Goal: Transaction & Acquisition: Book appointment/travel/reservation

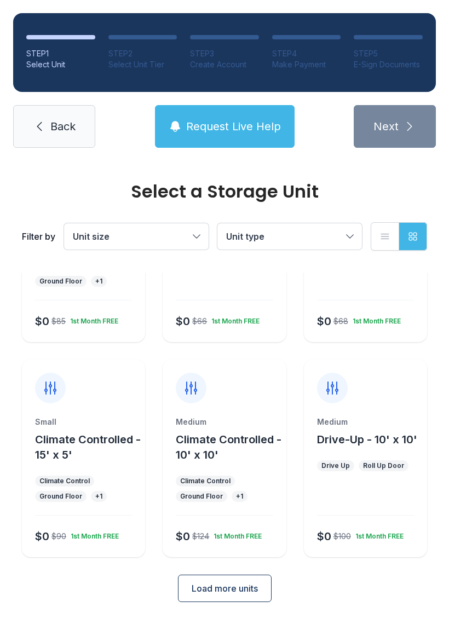
scroll to position [130, 0]
click at [246, 587] on span "Load more units" at bounding box center [225, 588] width 66 height 13
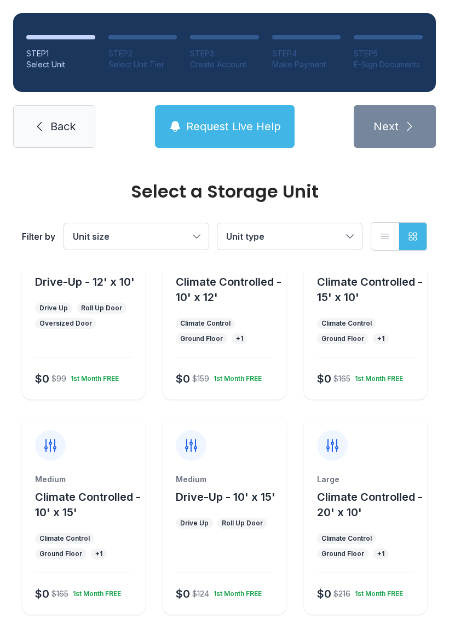
scroll to position [492, 0]
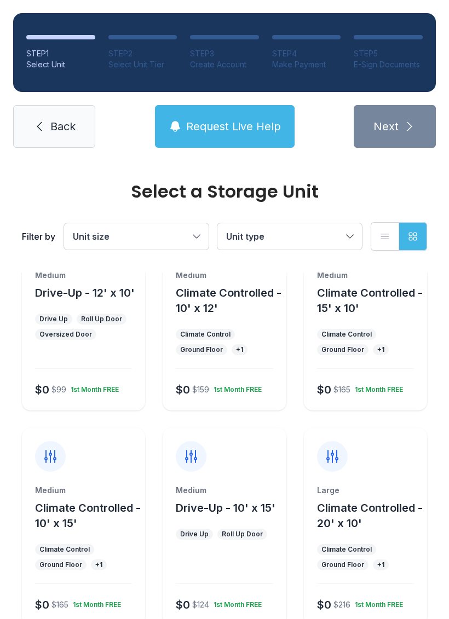
click at [217, 387] on div "1st Month FREE" at bounding box center [235, 387] width 53 height 13
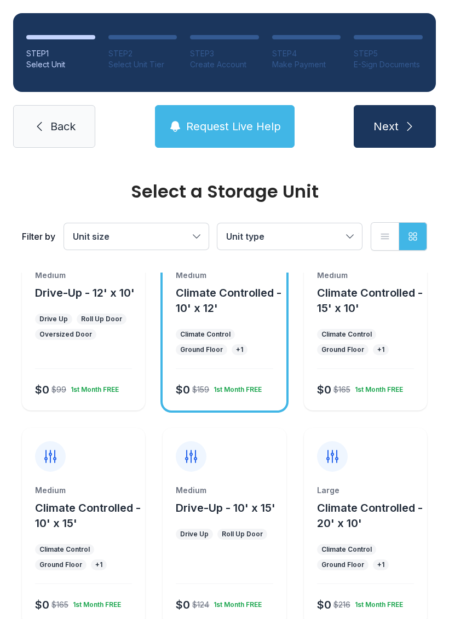
click at [391, 120] on span "Next" at bounding box center [385, 126] width 25 height 15
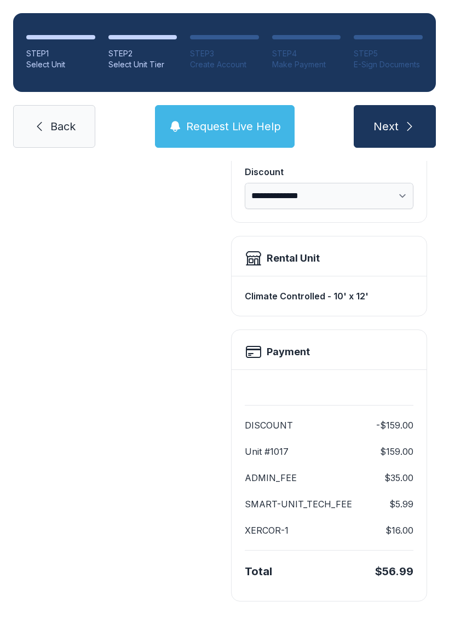
scroll to position [224, 0]
click at [366, 355] on div "Payment" at bounding box center [329, 353] width 169 height 18
click at [409, 114] on button "Next" at bounding box center [395, 126] width 82 height 43
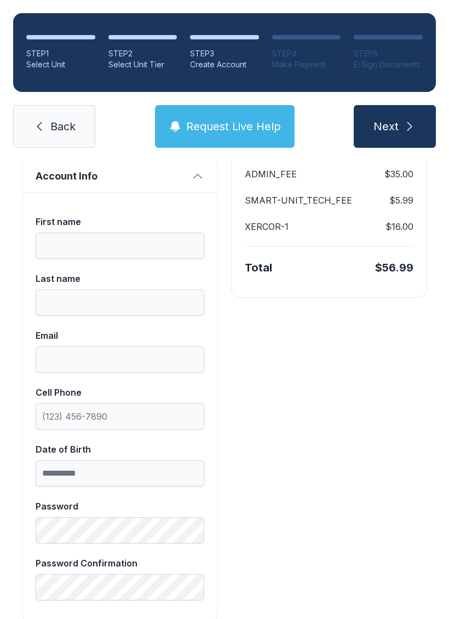
scroll to position [195, 0]
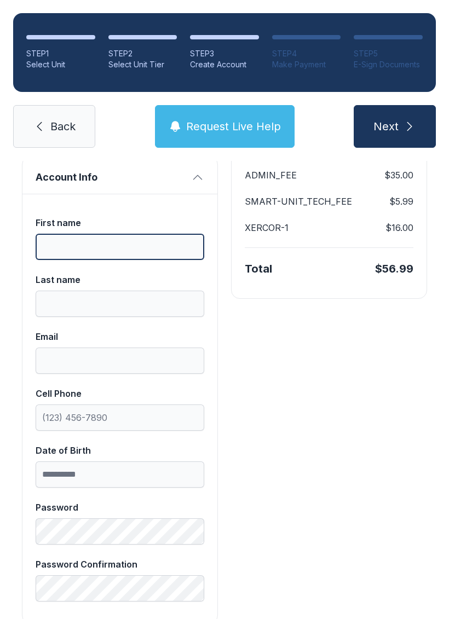
click at [58, 245] on input "First name" at bounding box center [120, 247] width 169 height 26
type input "*"
click at [73, 240] on input "*" at bounding box center [120, 247] width 169 height 26
click at [66, 243] on input "*" at bounding box center [120, 247] width 169 height 26
click at [65, 123] on span "Back" at bounding box center [62, 126] width 25 height 15
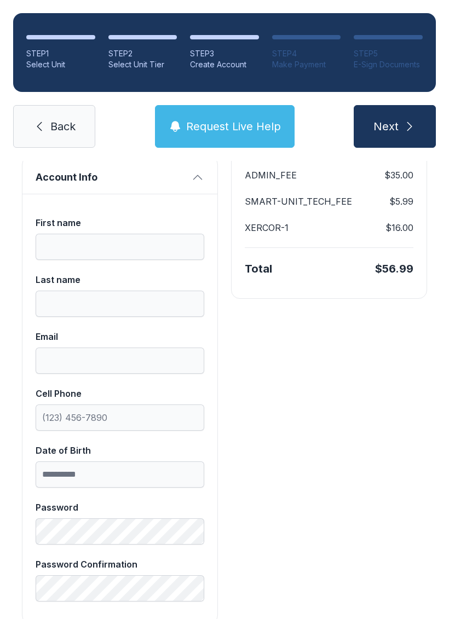
click at [64, 123] on span "Back" at bounding box center [62, 126] width 25 height 15
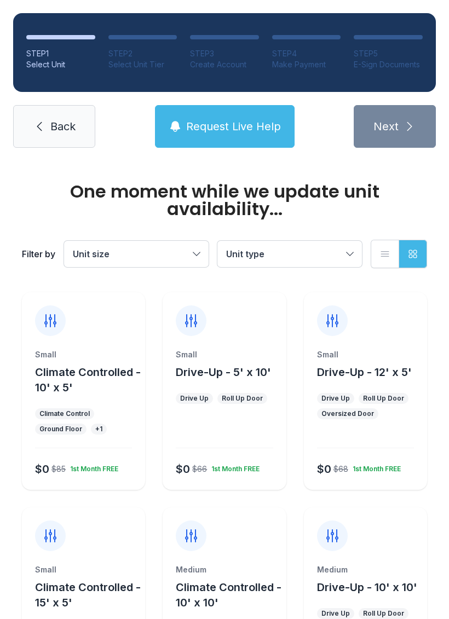
click at [56, 122] on span "Back" at bounding box center [62, 126] width 25 height 15
click at [52, 121] on span "Back" at bounding box center [62, 126] width 25 height 15
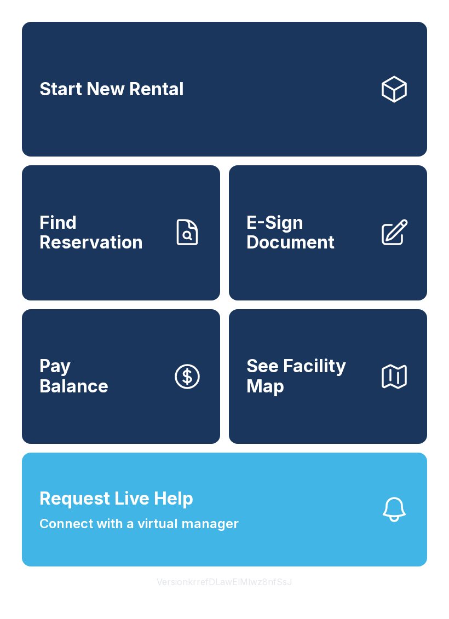
click at [103, 253] on span "Find Reservation" at bounding box center [101, 233] width 124 height 40
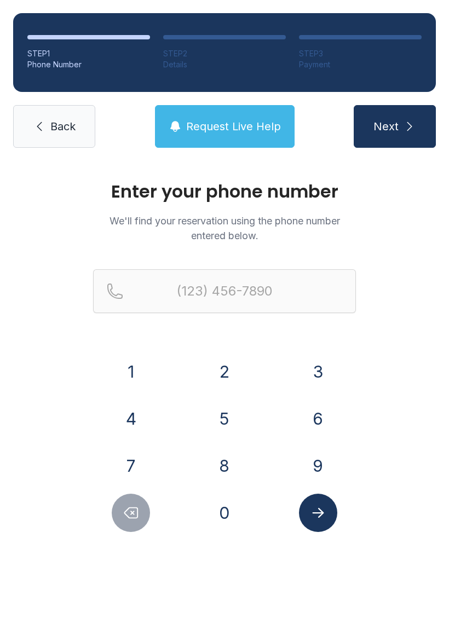
click at [328, 416] on button "6" at bounding box center [318, 419] width 38 height 38
click at [123, 361] on button "1" at bounding box center [131, 372] width 38 height 38
click at [224, 417] on button "5" at bounding box center [224, 419] width 38 height 38
click at [226, 463] on button "8" at bounding box center [224, 466] width 38 height 38
click at [311, 456] on button "9" at bounding box center [318, 466] width 38 height 38
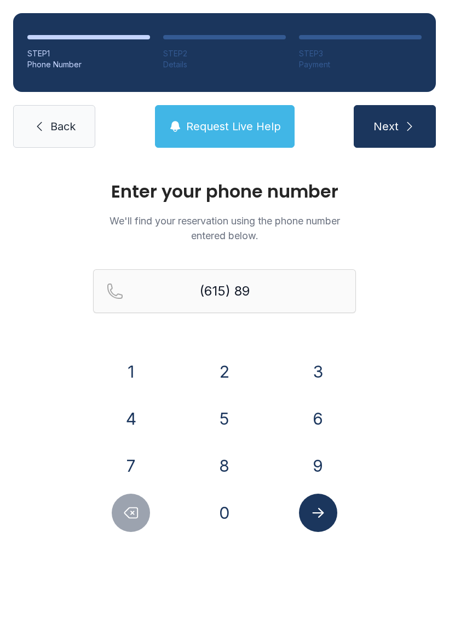
click at [120, 417] on button "4" at bounding box center [131, 419] width 38 height 38
click at [222, 355] on button "2" at bounding box center [224, 372] width 38 height 38
click at [123, 362] on button "1" at bounding box center [131, 372] width 38 height 38
click at [318, 415] on button "6" at bounding box center [318, 419] width 38 height 38
click at [222, 514] on button "0" at bounding box center [224, 513] width 38 height 38
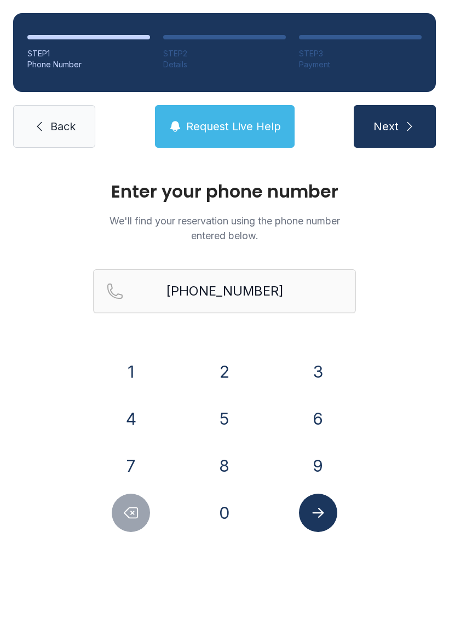
click at [328, 504] on button "Submit lookup form" at bounding box center [318, 513] width 38 height 38
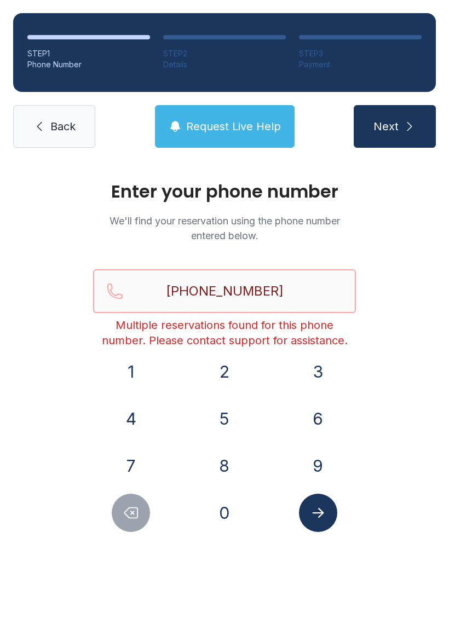
click at [286, 284] on input "[PHONE_NUMBER]" at bounding box center [224, 291] width 263 height 44
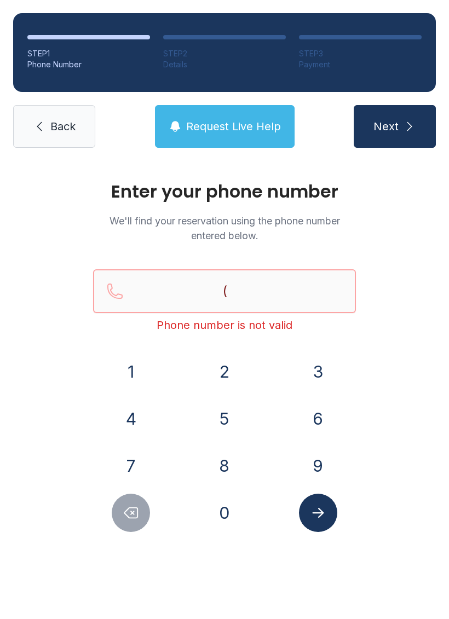
type input "("
click at [266, 119] on span "Request Live Help" at bounding box center [233, 126] width 95 height 15
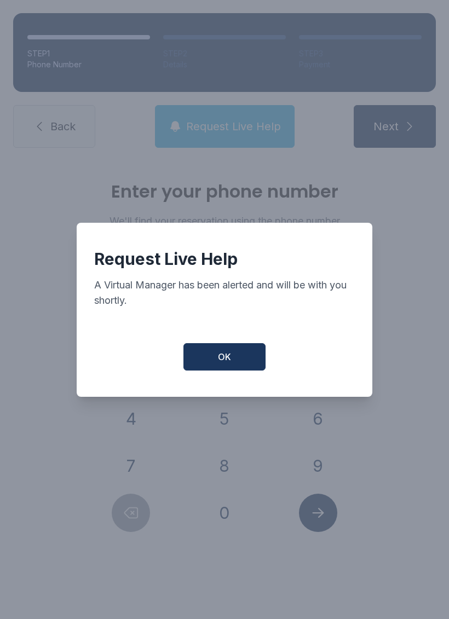
click at [212, 364] on button "OK" at bounding box center [224, 356] width 82 height 27
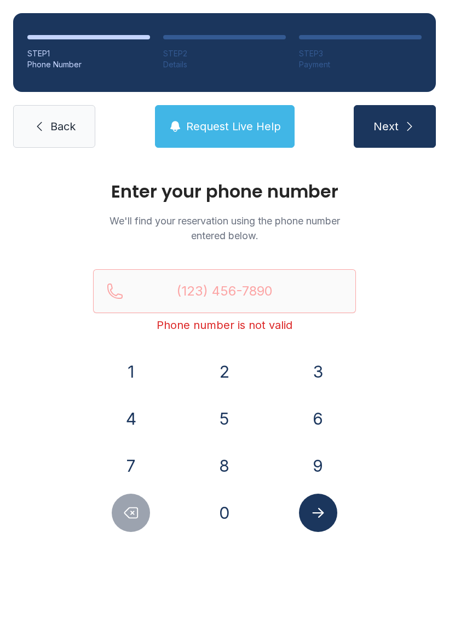
click at [220, 122] on span "Request Live Help" at bounding box center [233, 126] width 95 height 15
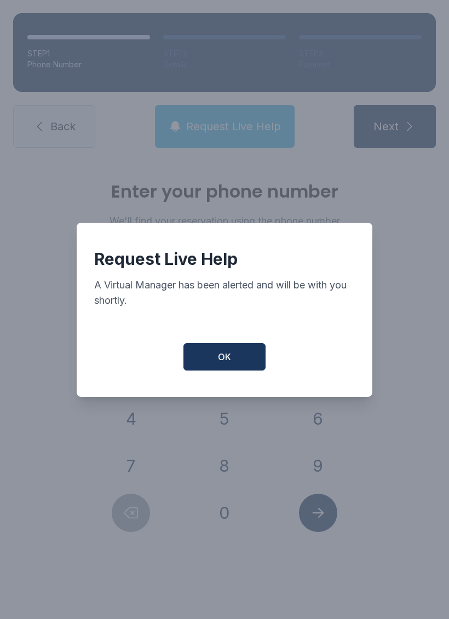
click at [233, 371] on button "OK" at bounding box center [224, 356] width 82 height 27
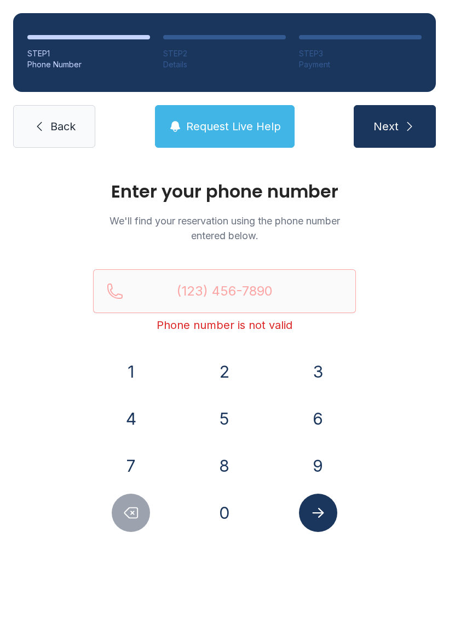
click at [67, 121] on span "Back" at bounding box center [62, 126] width 25 height 15
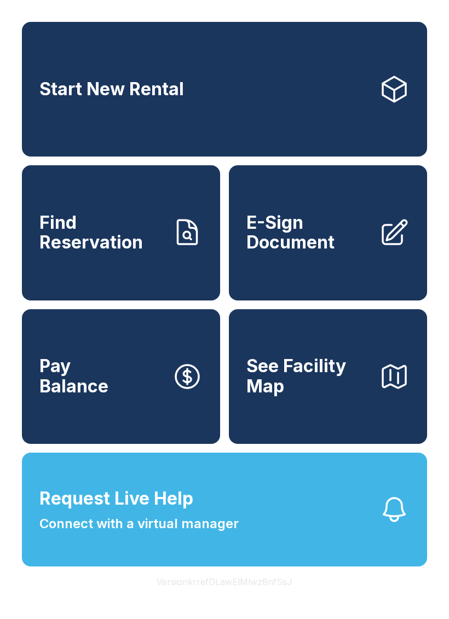
click at [183, 534] on span "Connect with a virtual manager" at bounding box center [138, 524] width 199 height 20
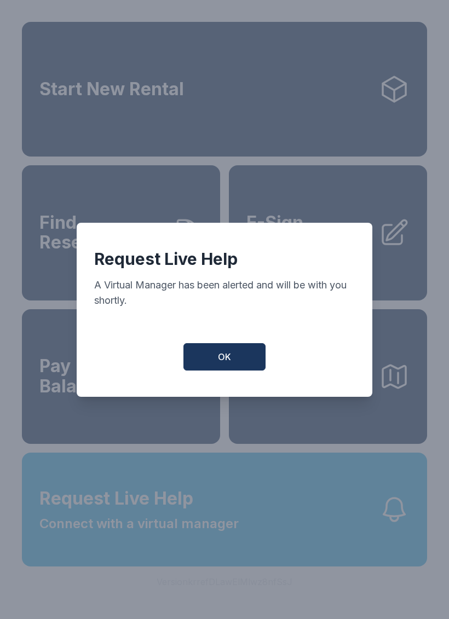
click at [231, 370] on button "OK" at bounding box center [224, 356] width 82 height 27
